Goal: Transaction & Acquisition: Purchase product/service

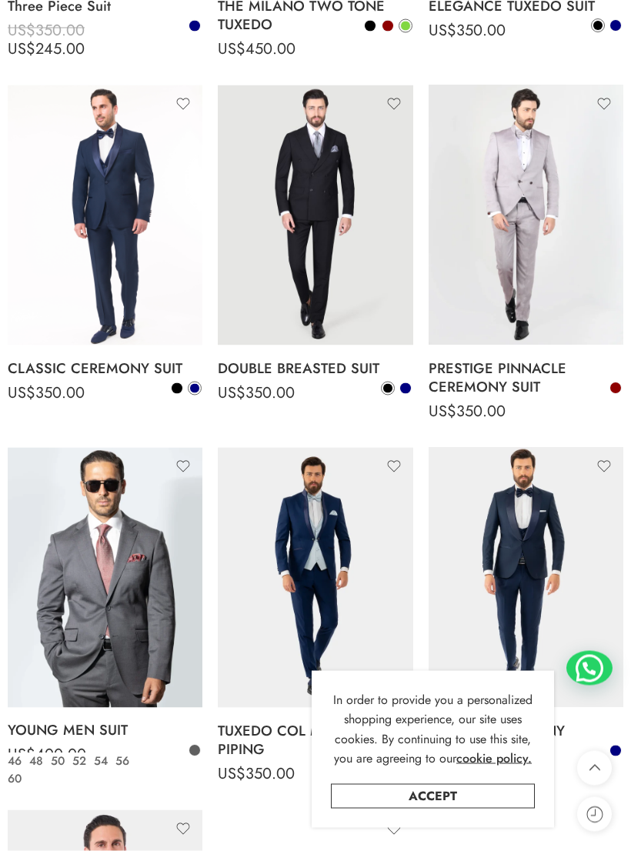
scroll to position [2345, 0]
click at [92, 560] on img at bounding box center [105, 577] width 195 height 260
click at [95, 566] on img at bounding box center [105, 577] width 195 height 260
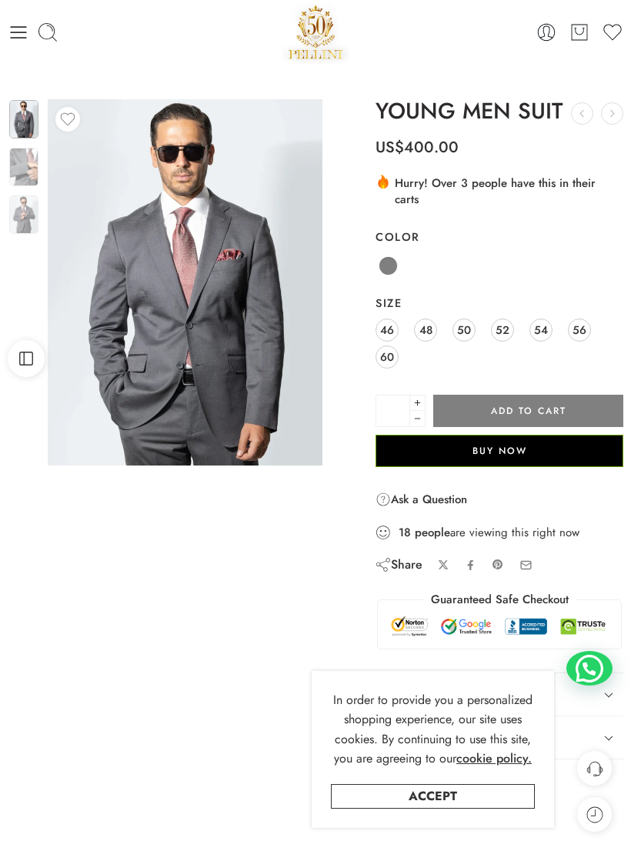
scroll to position [15, 0]
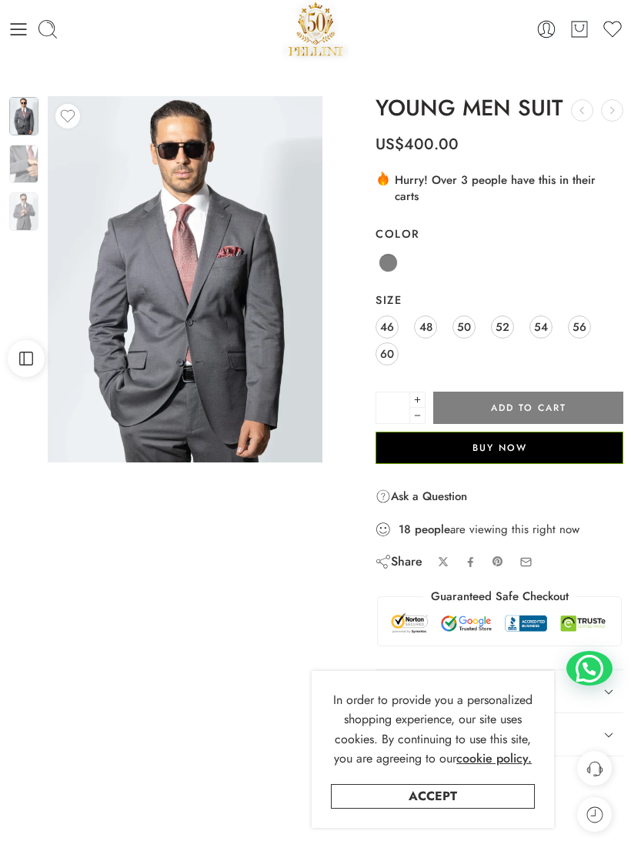
click at [19, 169] on img at bounding box center [23, 164] width 29 height 38
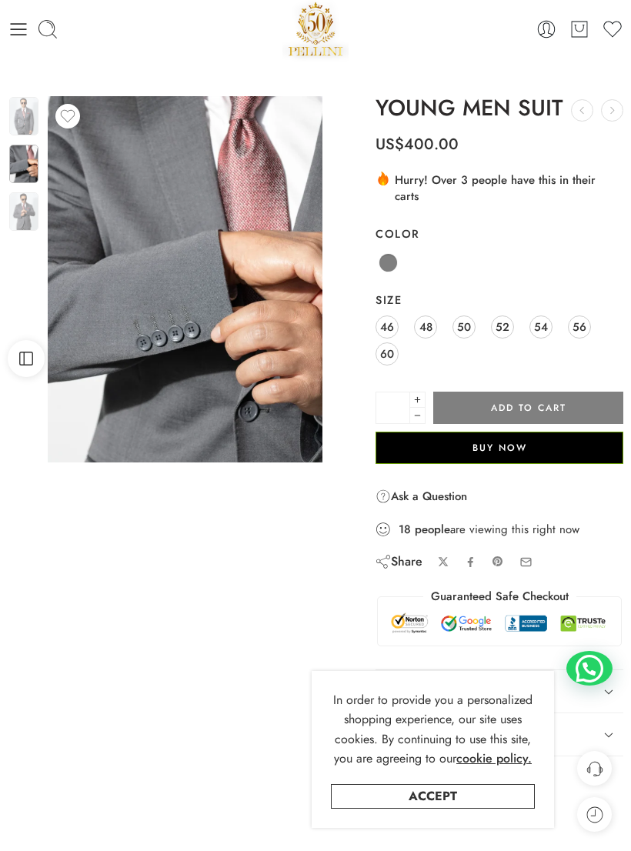
click at [21, 211] on img at bounding box center [23, 211] width 29 height 38
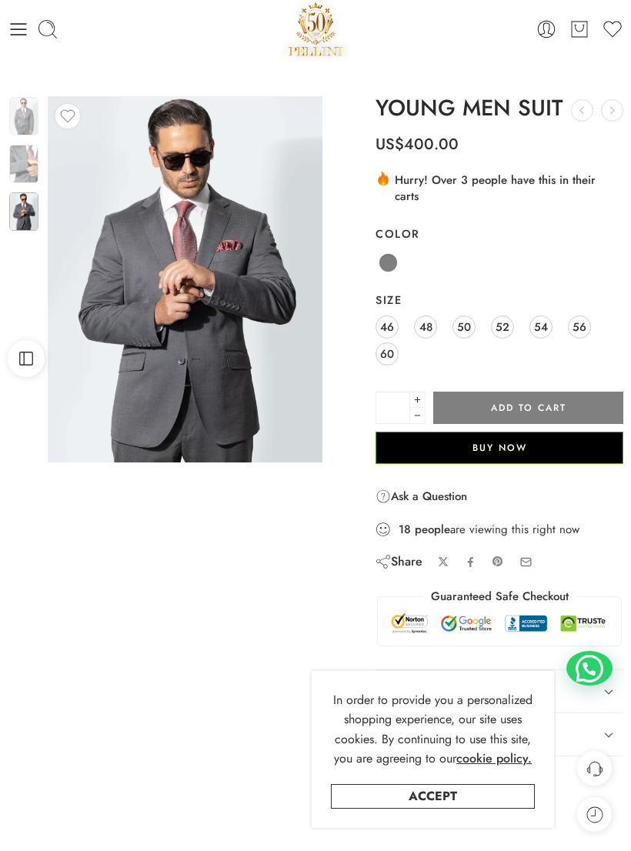
click at [489, 799] on link "Accept" at bounding box center [433, 796] width 204 height 25
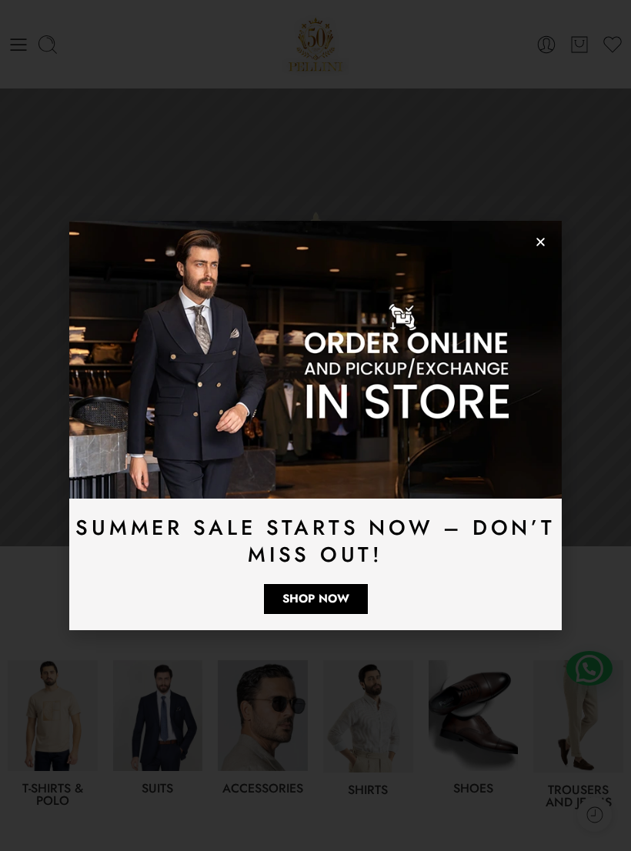
click at [539, 242] on icon "Close" at bounding box center [541, 242] width 12 height 12
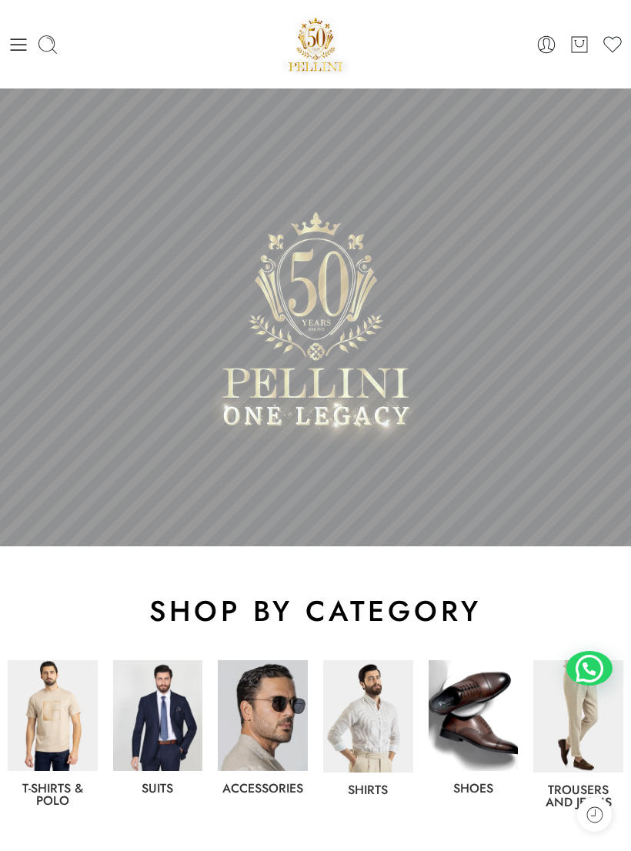
click at [178, 721] on img at bounding box center [158, 715] width 90 height 111
click at [154, 716] on img at bounding box center [158, 715] width 90 height 111
click at [156, 780] on link "Suits" at bounding box center [158, 789] width 32 height 18
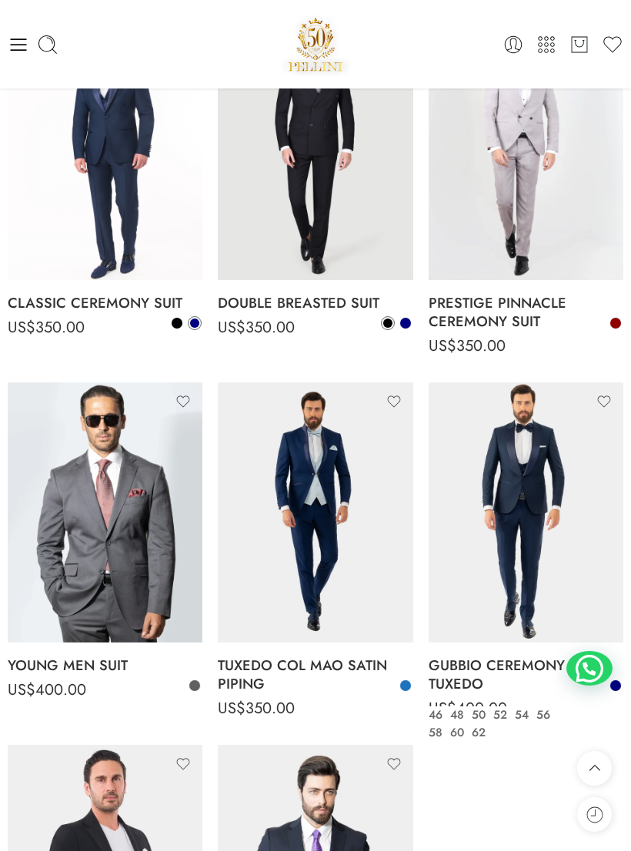
scroll to position [2376, 0]
